Goal: Information Seeking & Learning: Learn about a topic

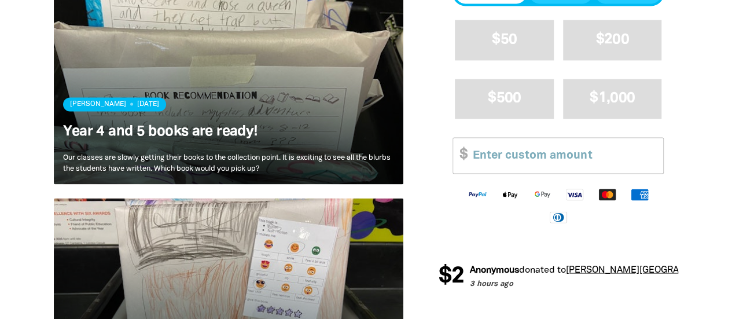
scroll to position [835, 0]
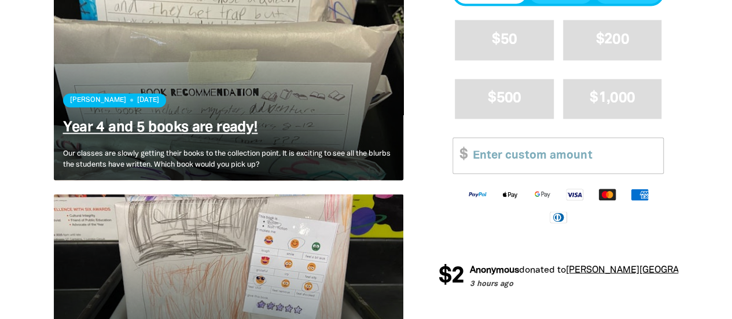
click at [205, 121] on link "Year 4 and 5 books are ready!" at bounding box center [160, 127] width 195 height 13
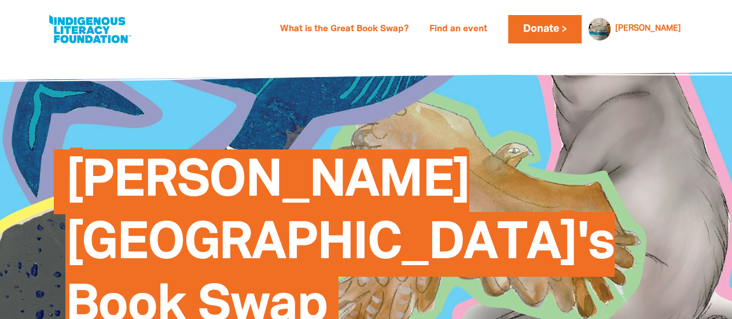
scroll to position [835, 0]
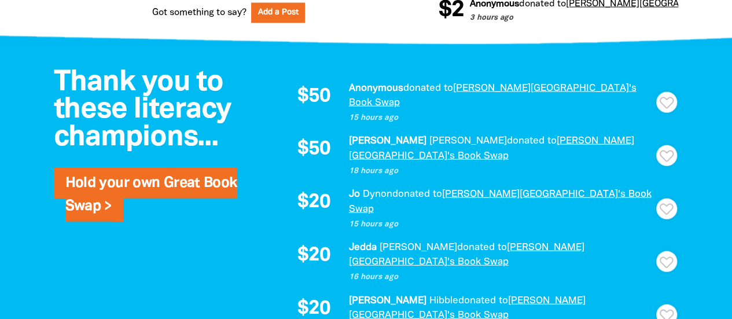
scroll to position [1263, 0]
